Goal: Information Seeking & Learning: Learn about a topic

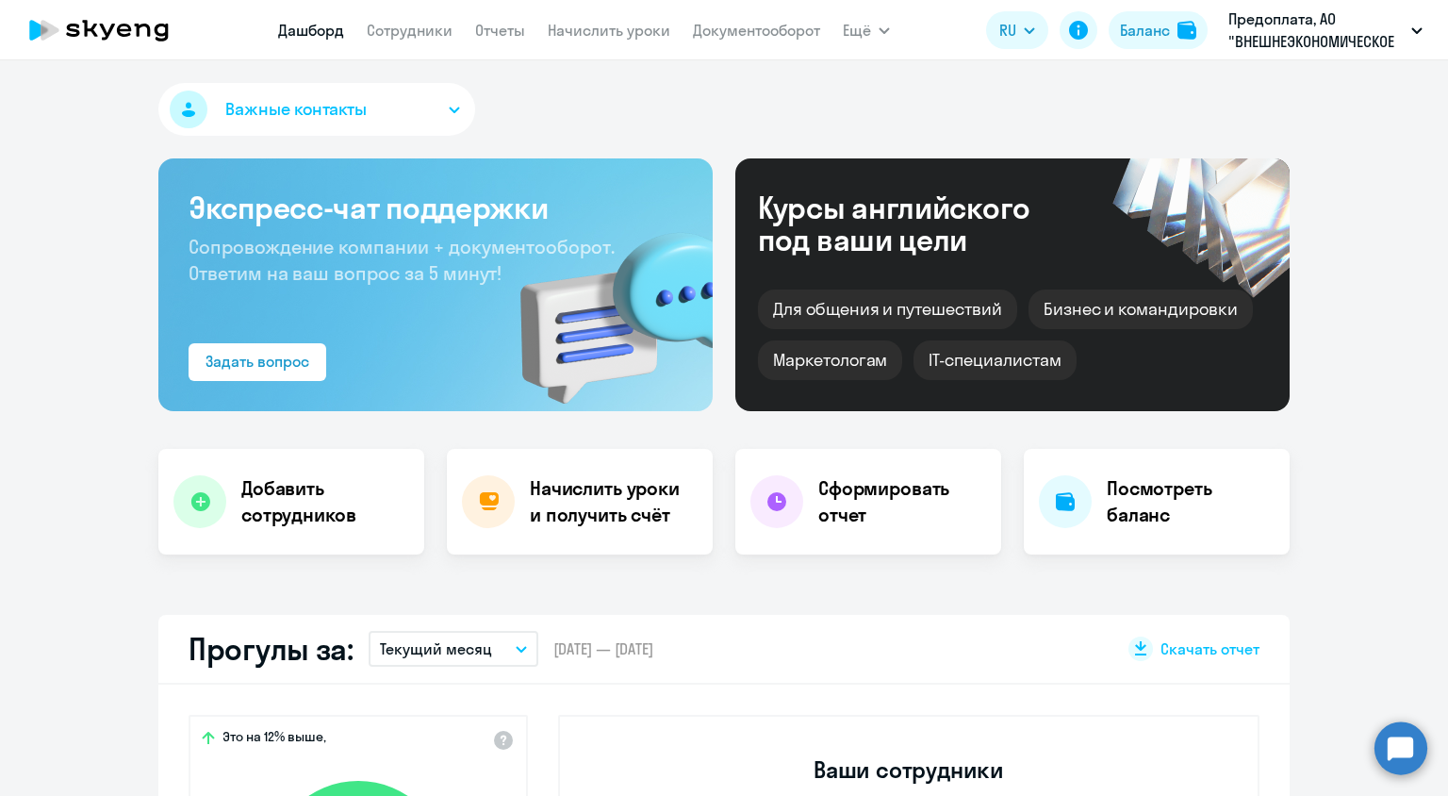
select select "30"
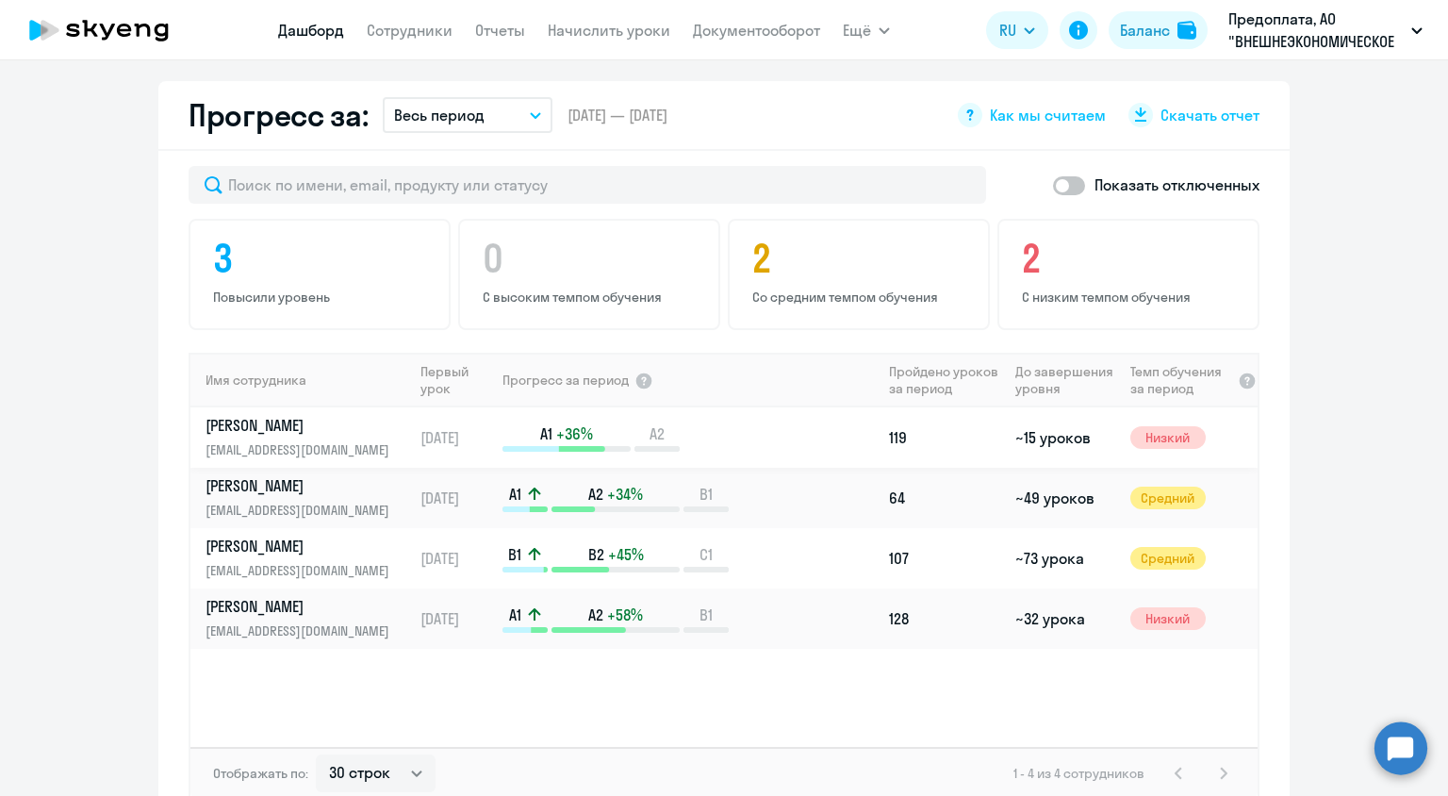
scroll to position [1101, 0]
click at [289, 594] on p "[PERSON_NAME]" at bounding box center [303, 604] width 194 height 21
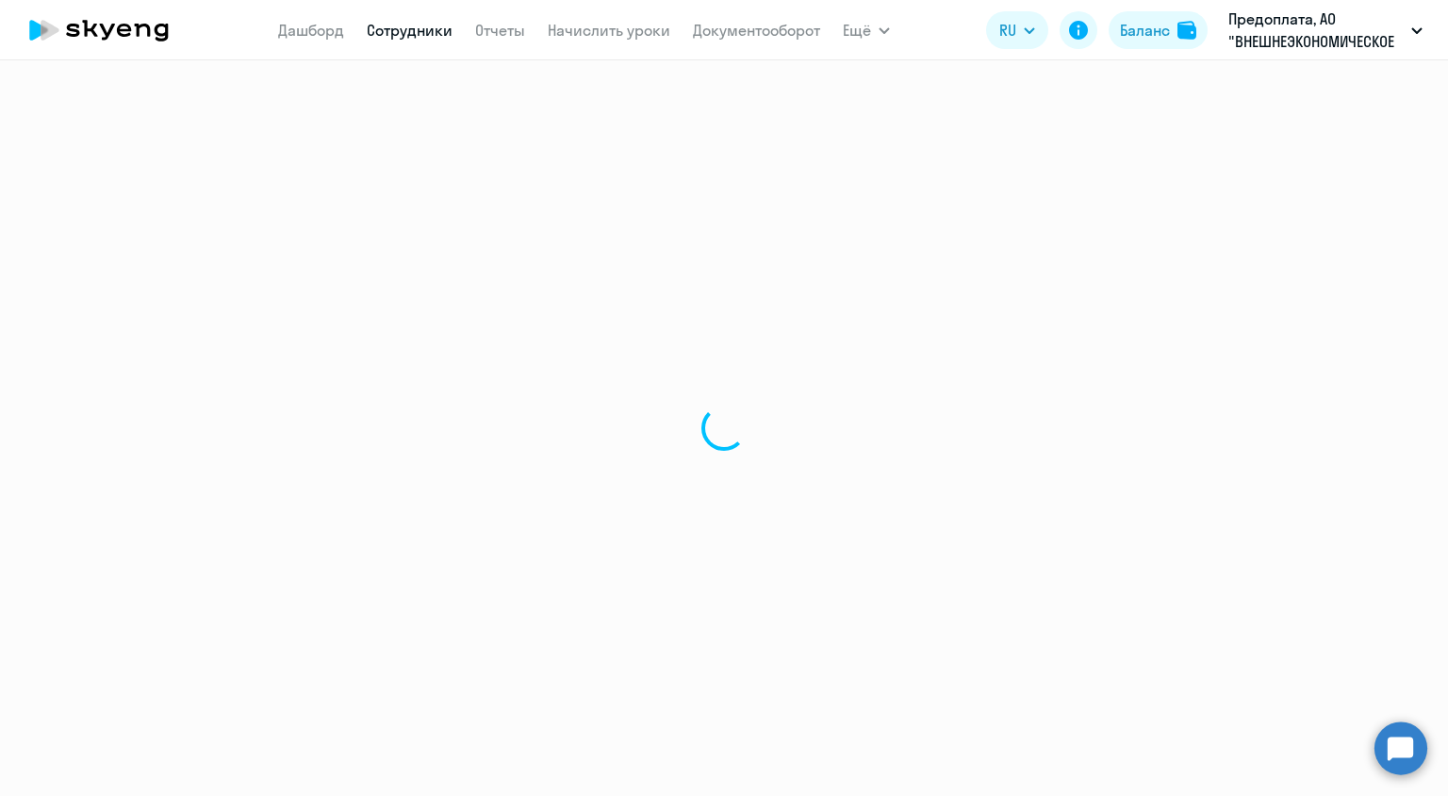
select select "english"
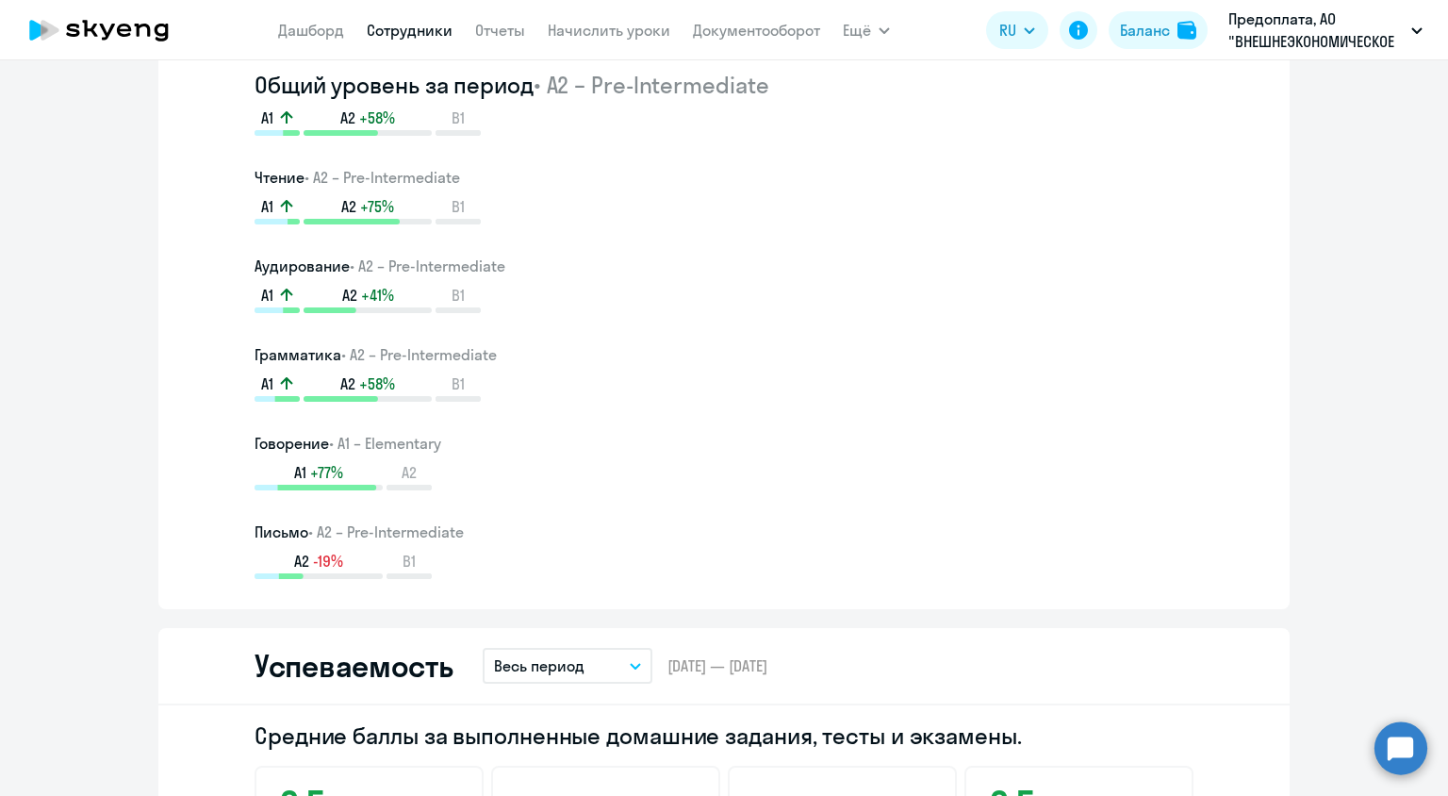
scroll to position [1282, 0]
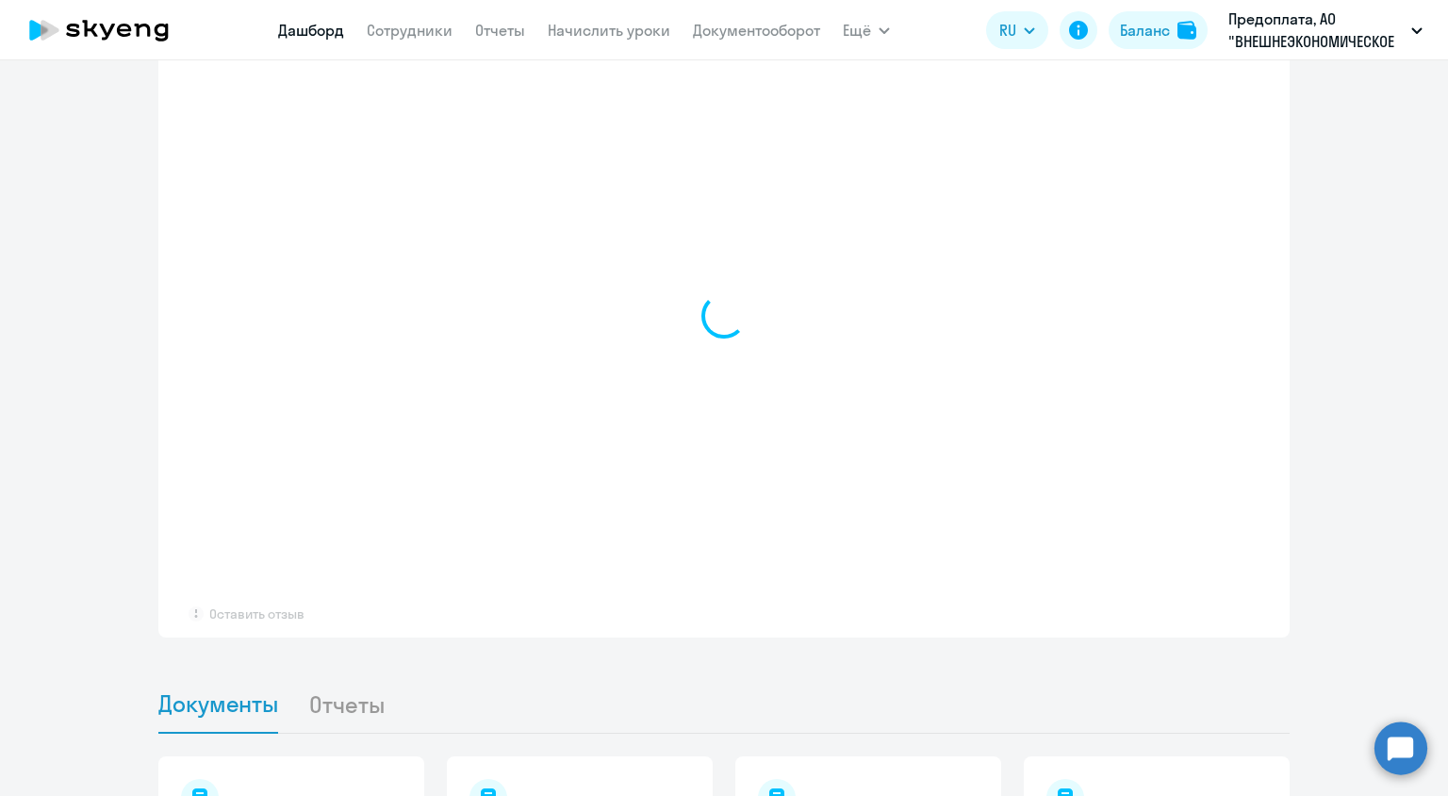
scroll to position [1434, 0]
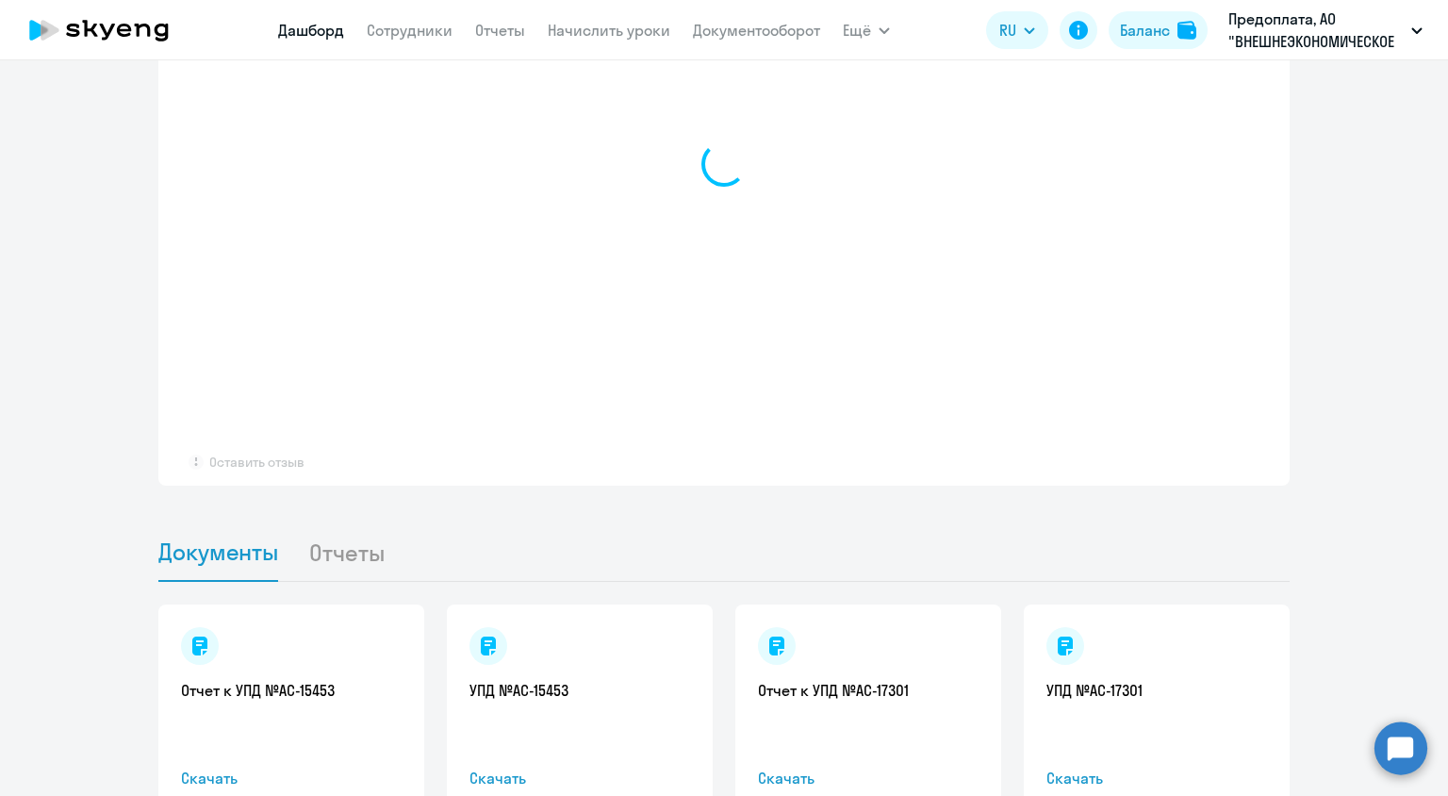
select select "30"
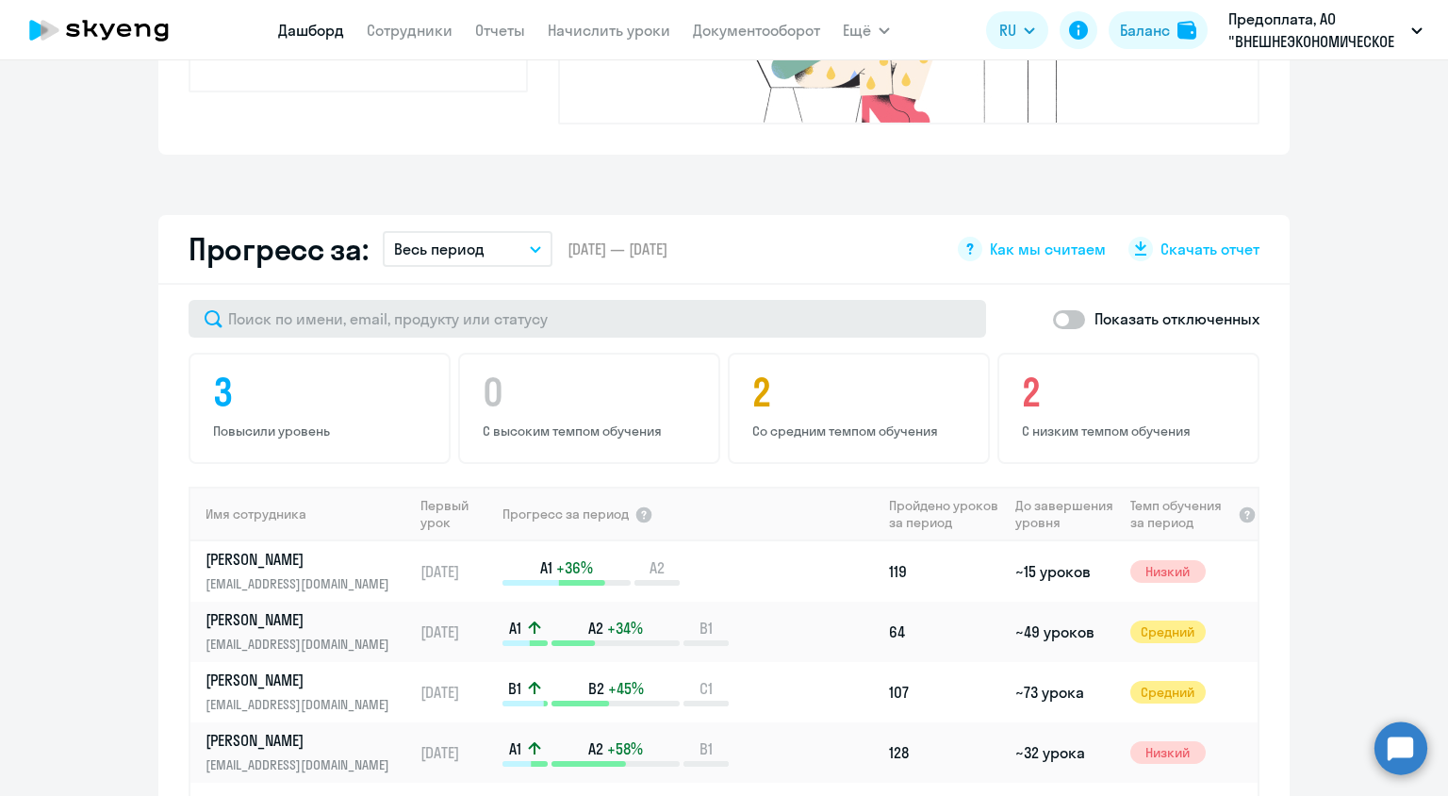
scroll to position [965, 0]
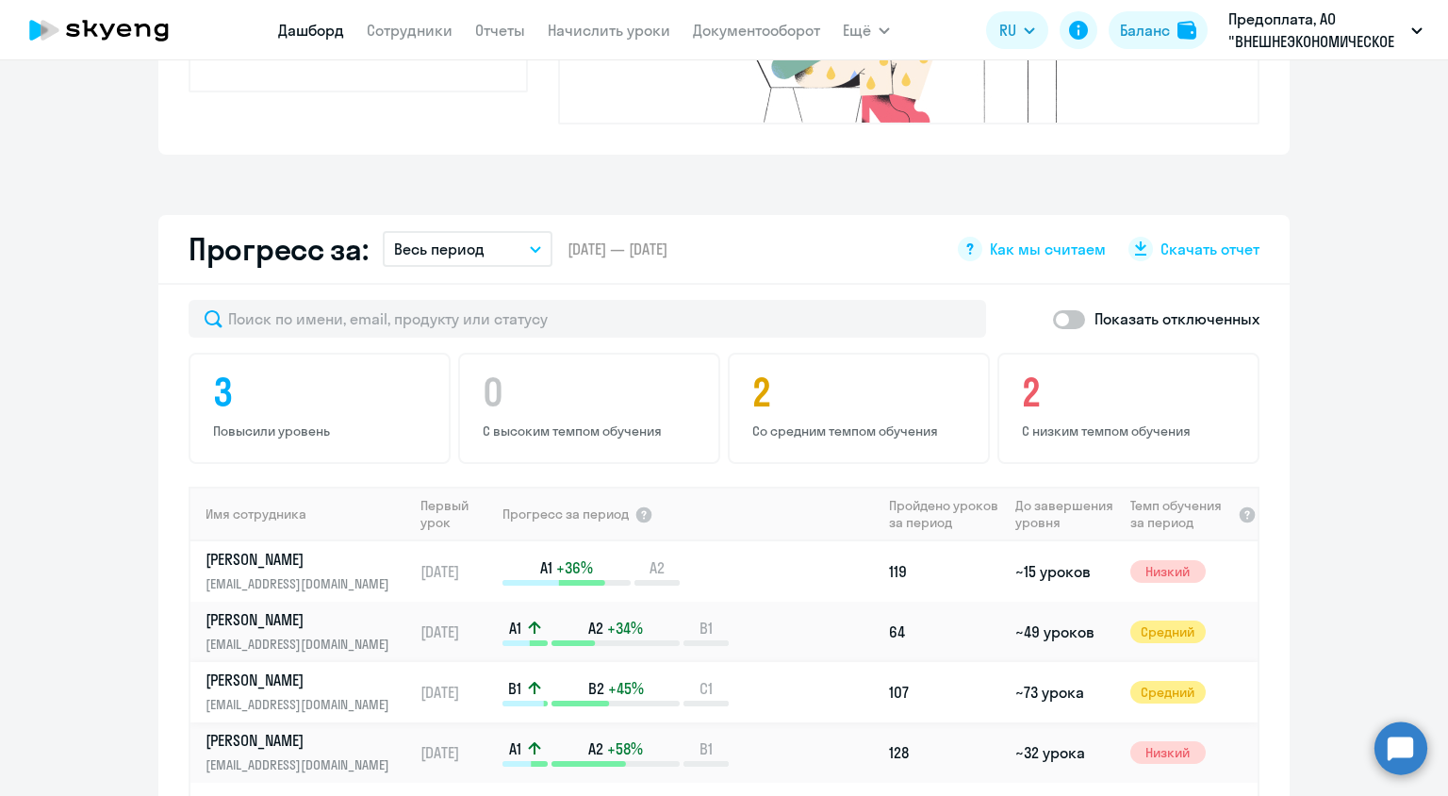
click at [288, 669] on p "[PERSON_NAME]" at bounding box center [303, 679] width 194 height 21
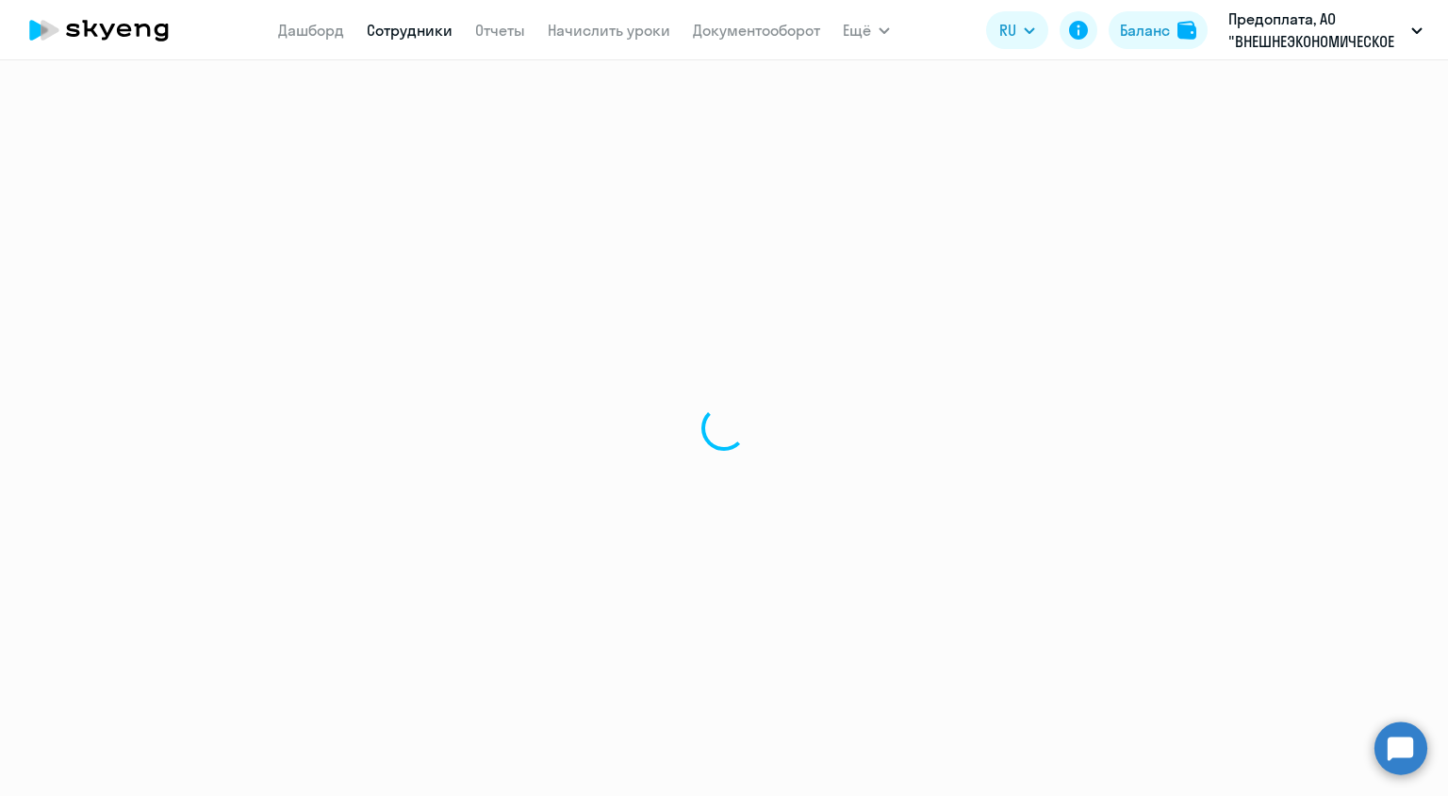
select select "english"
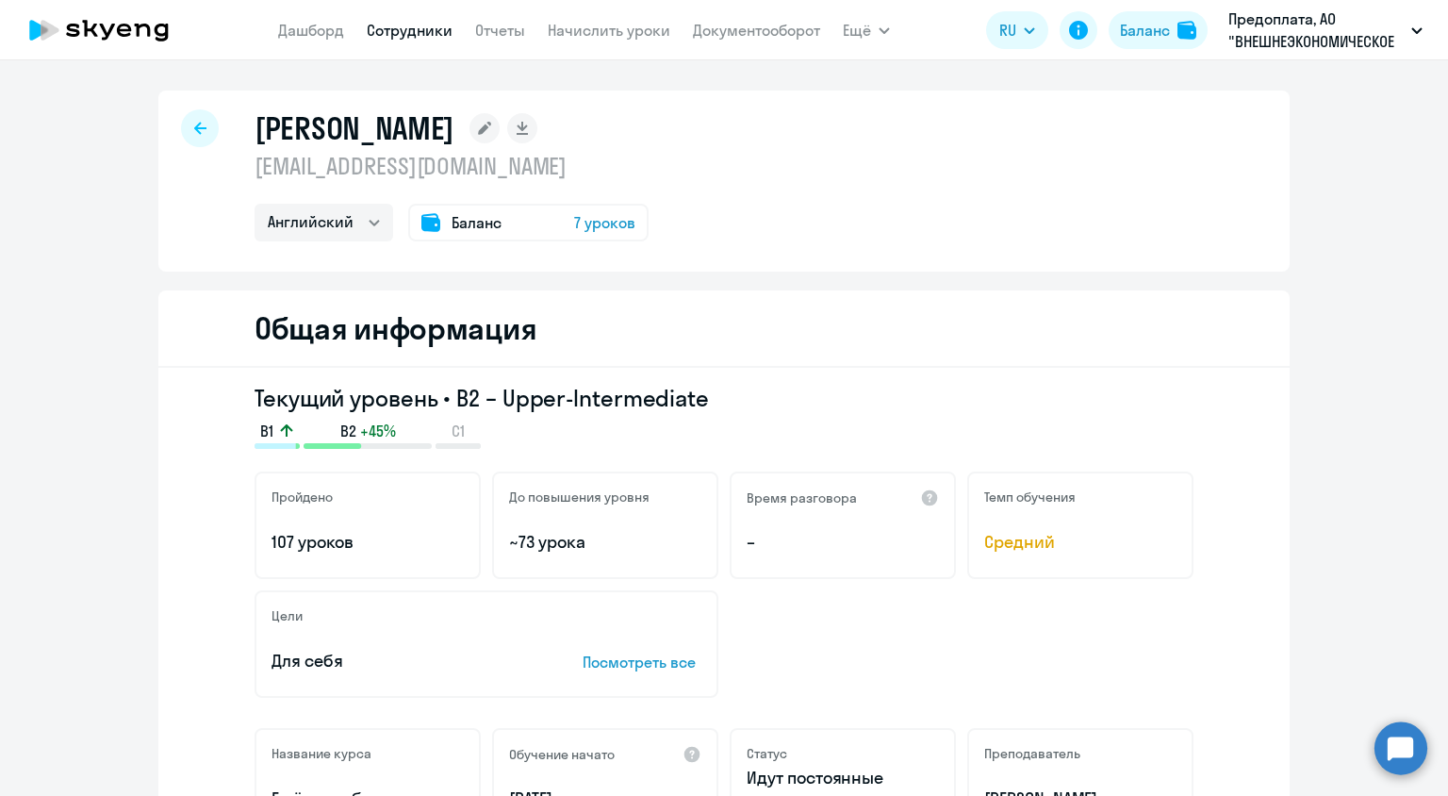
click at [194, 127] on icon at bounding box center [200, 128] width 12 height 13
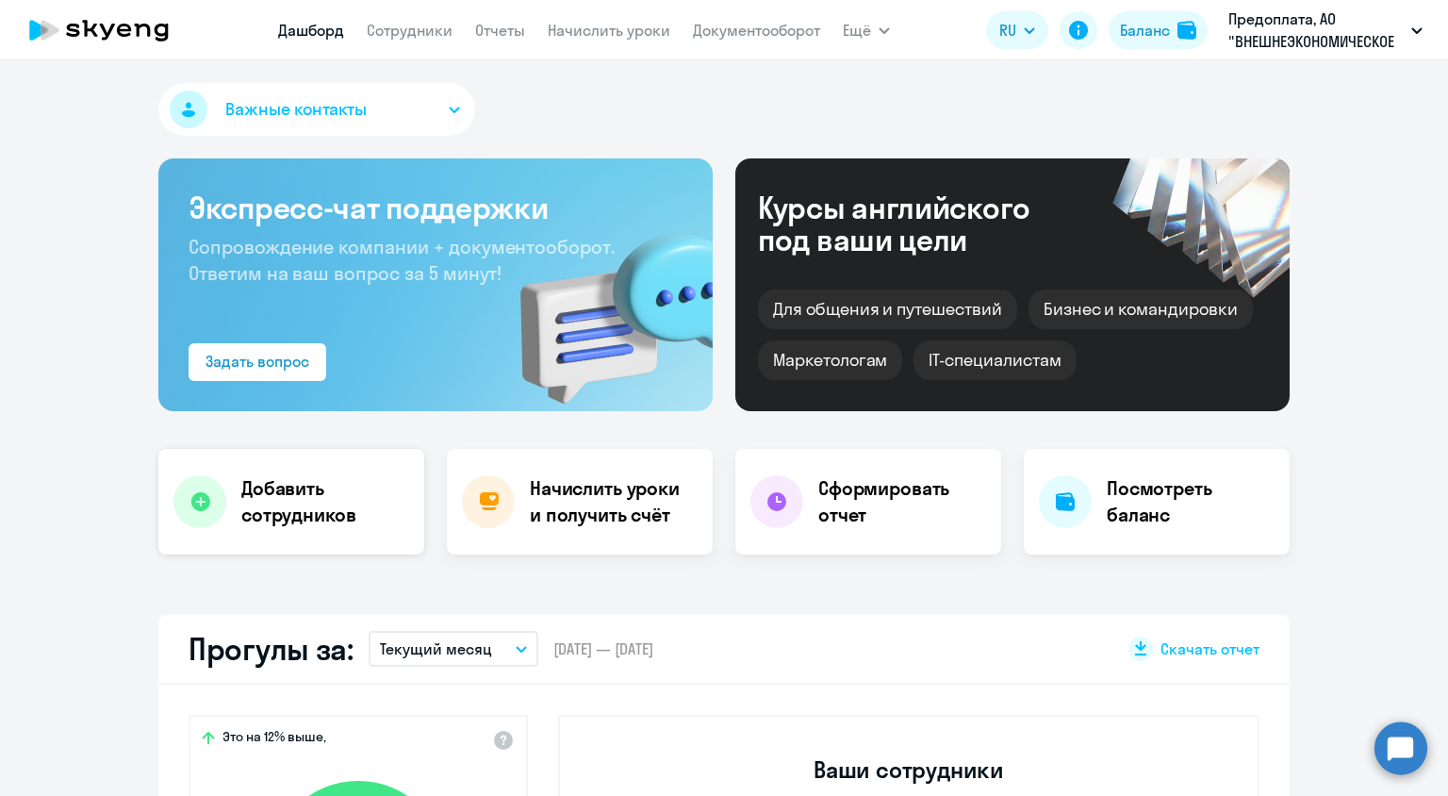
select select "30"
